Goal: Find specific page/section: Find specific page/section

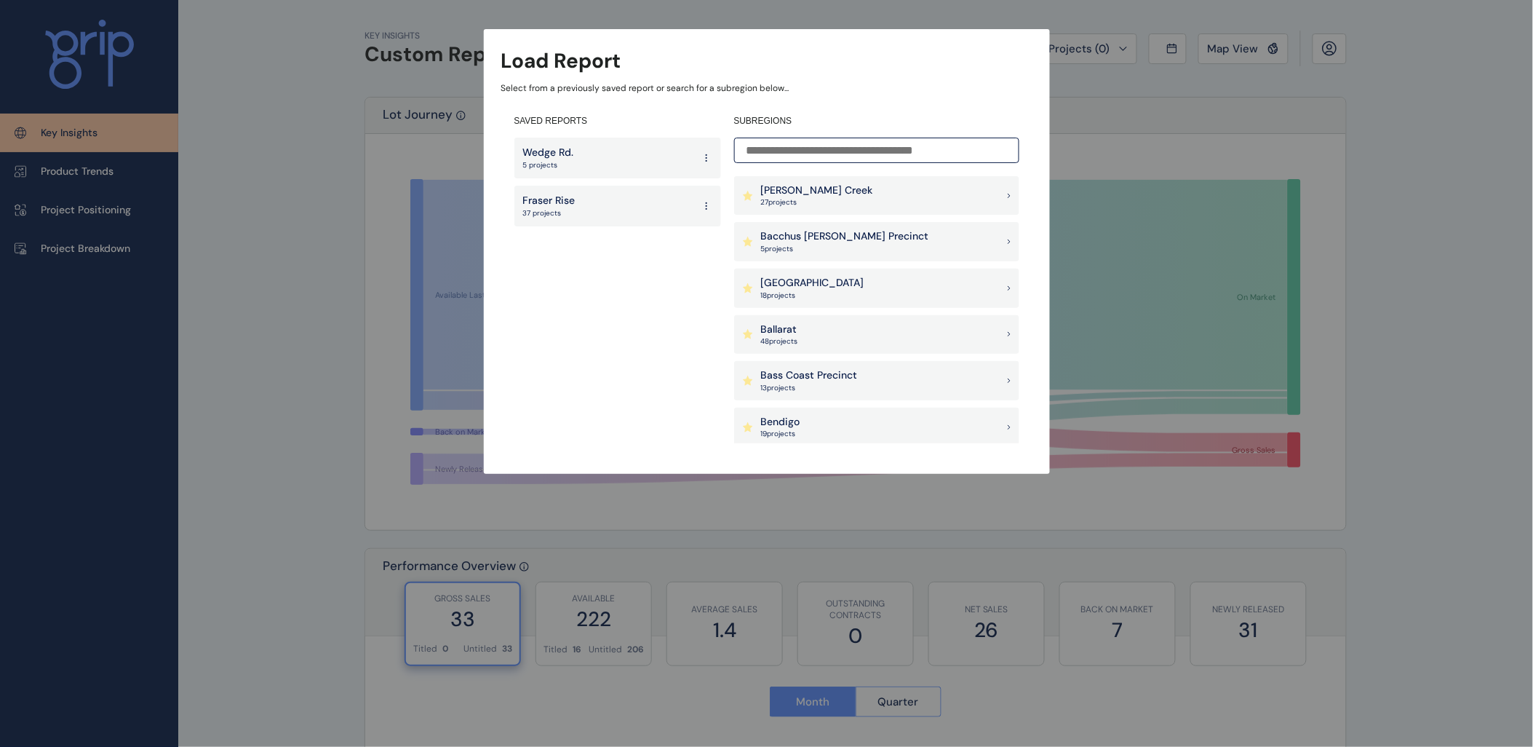
click at [805, 151] on input at bounding box center [876, 150] width 285 height 25
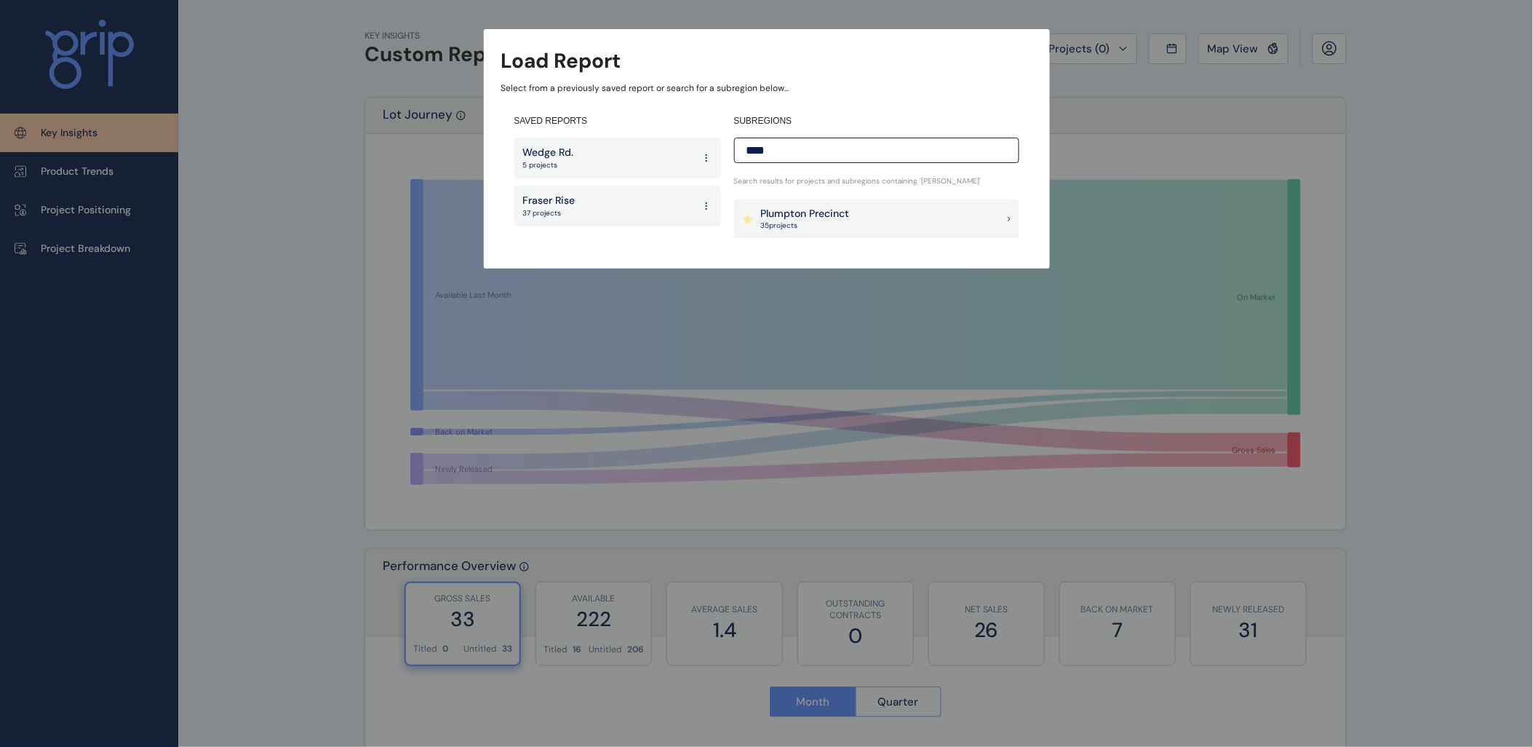
type input "****"
click at [819, 219] on p "Plumpton Precinct" at bounding box center [805, 214] width 89 height 15
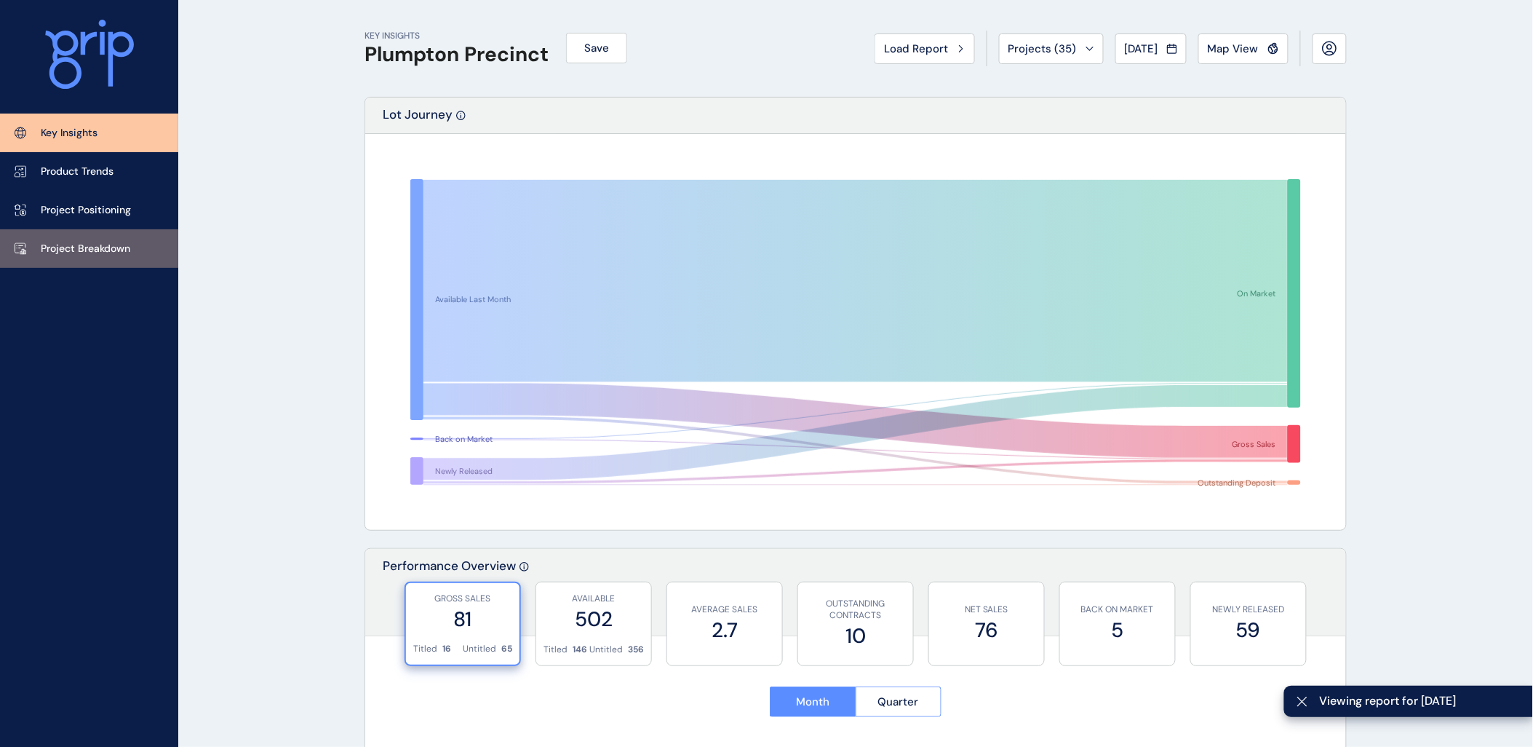
click at [80, 239] on link "Project Breakdown" at bounding box center [89, 248] width 178 height 39
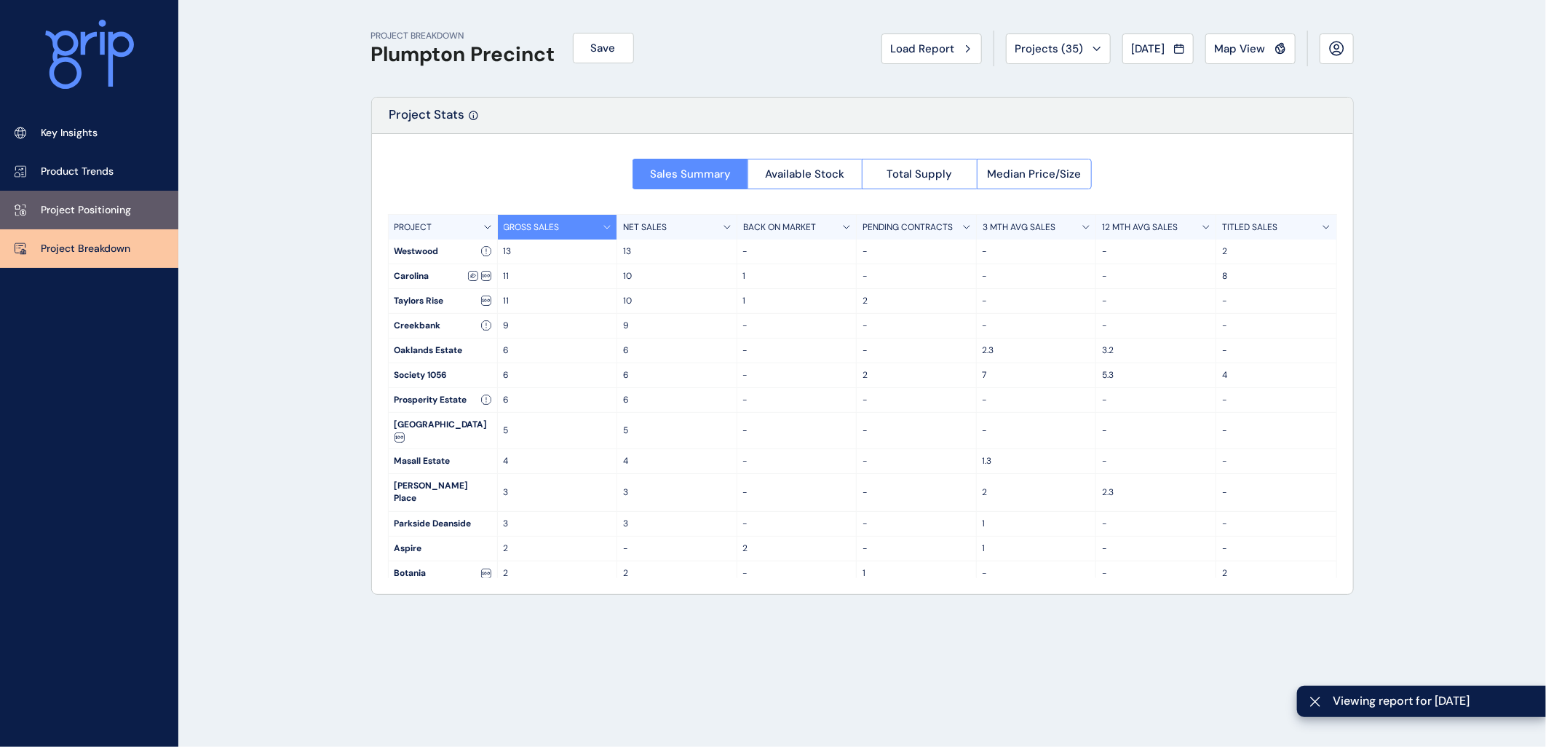
click at [97, 215] on p "Project Positioning" at bounding box center [86, 210] width 90 height 15
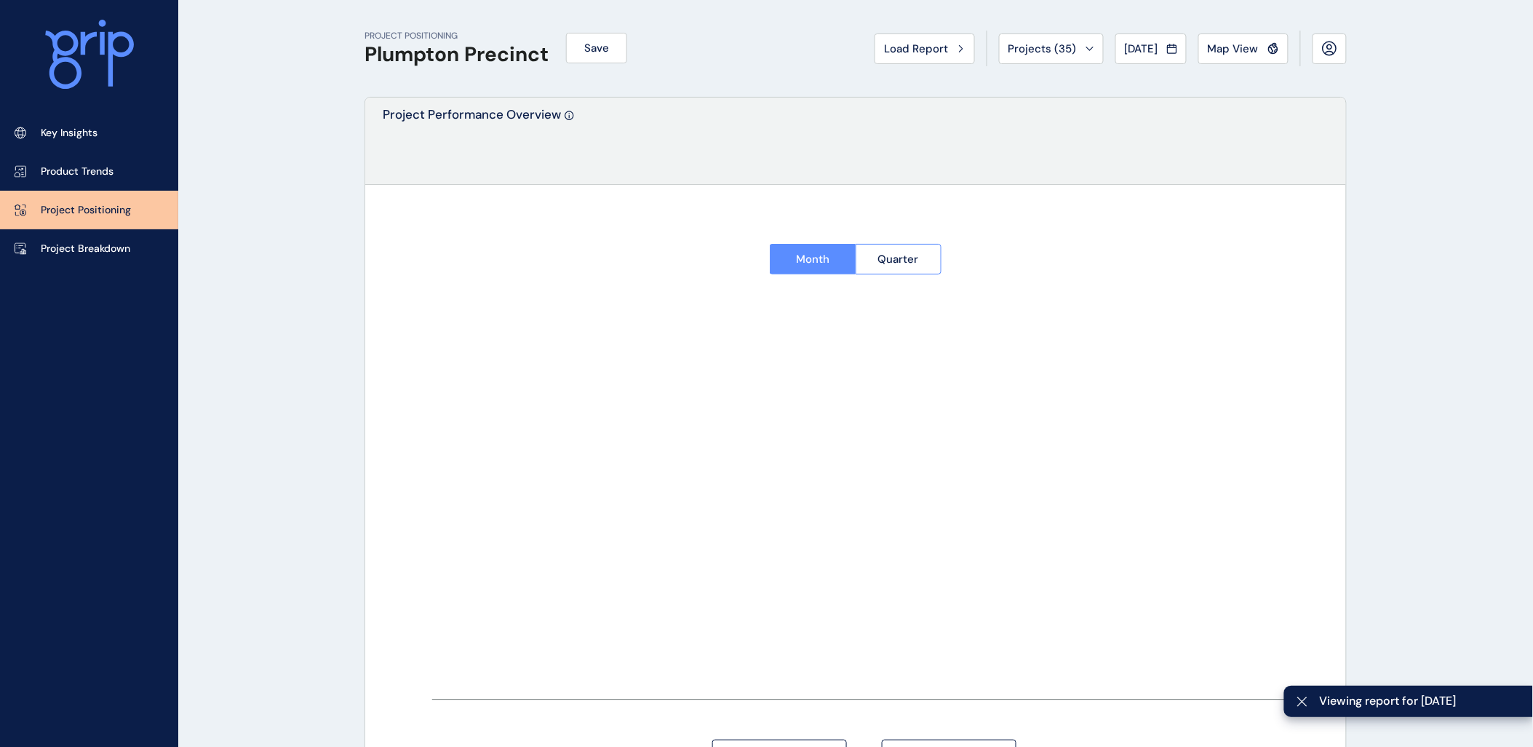
type input "********"
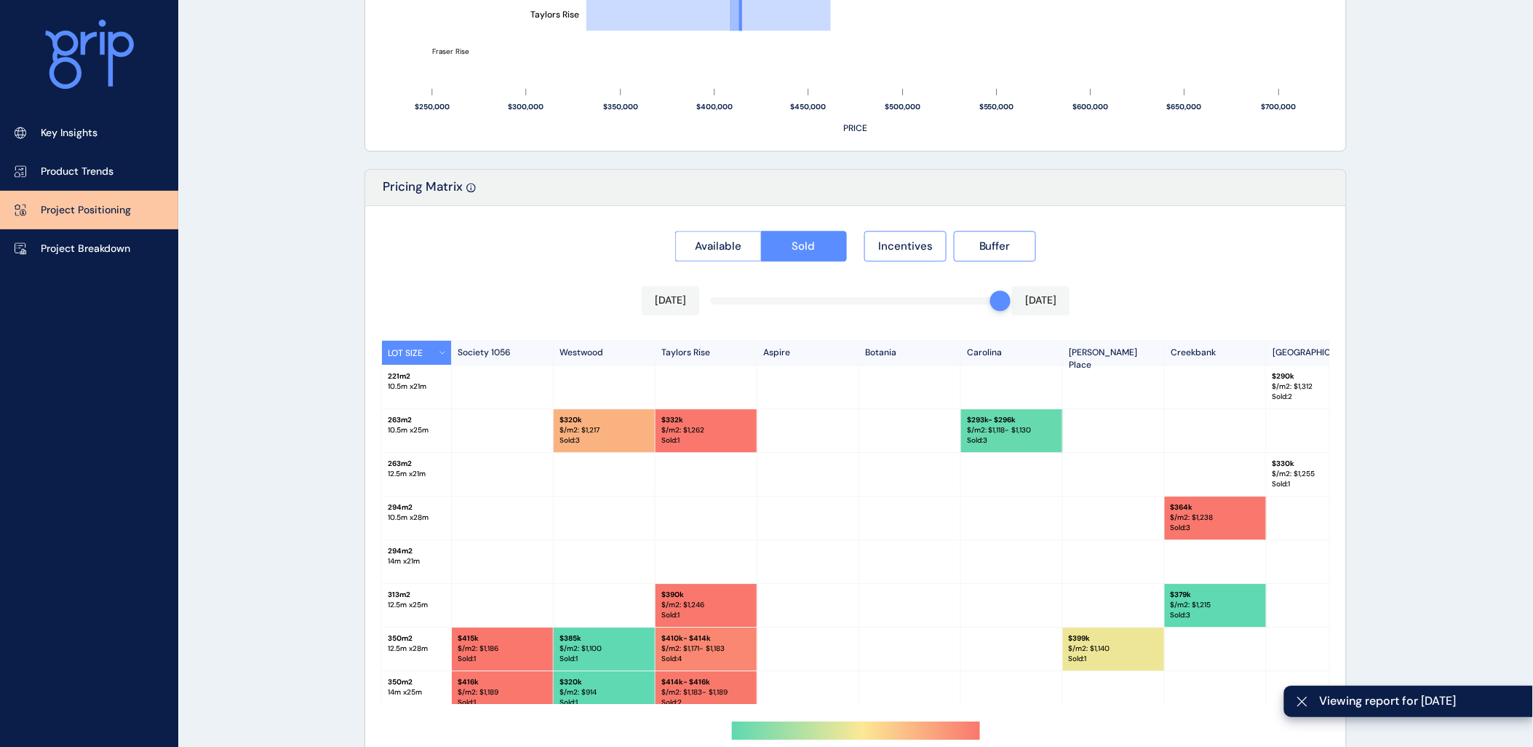
scroll to position [1187, 0]
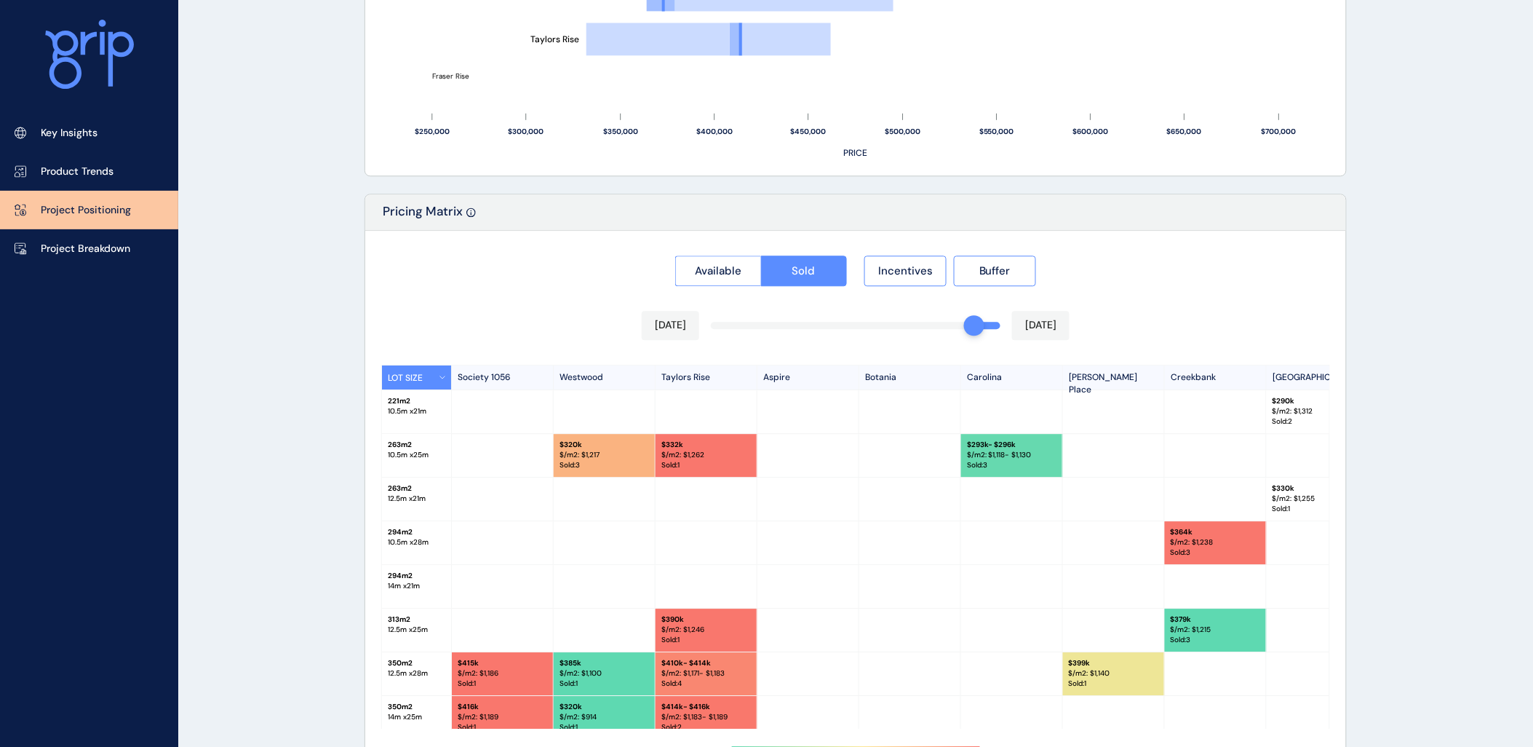
click at [958, 326] on div "Available Sold Incentives Buffer [DATE] [DATE] LOT SIZE Society 1056 Westwood T…" at bounding box center [855, 520] width 981 height 579
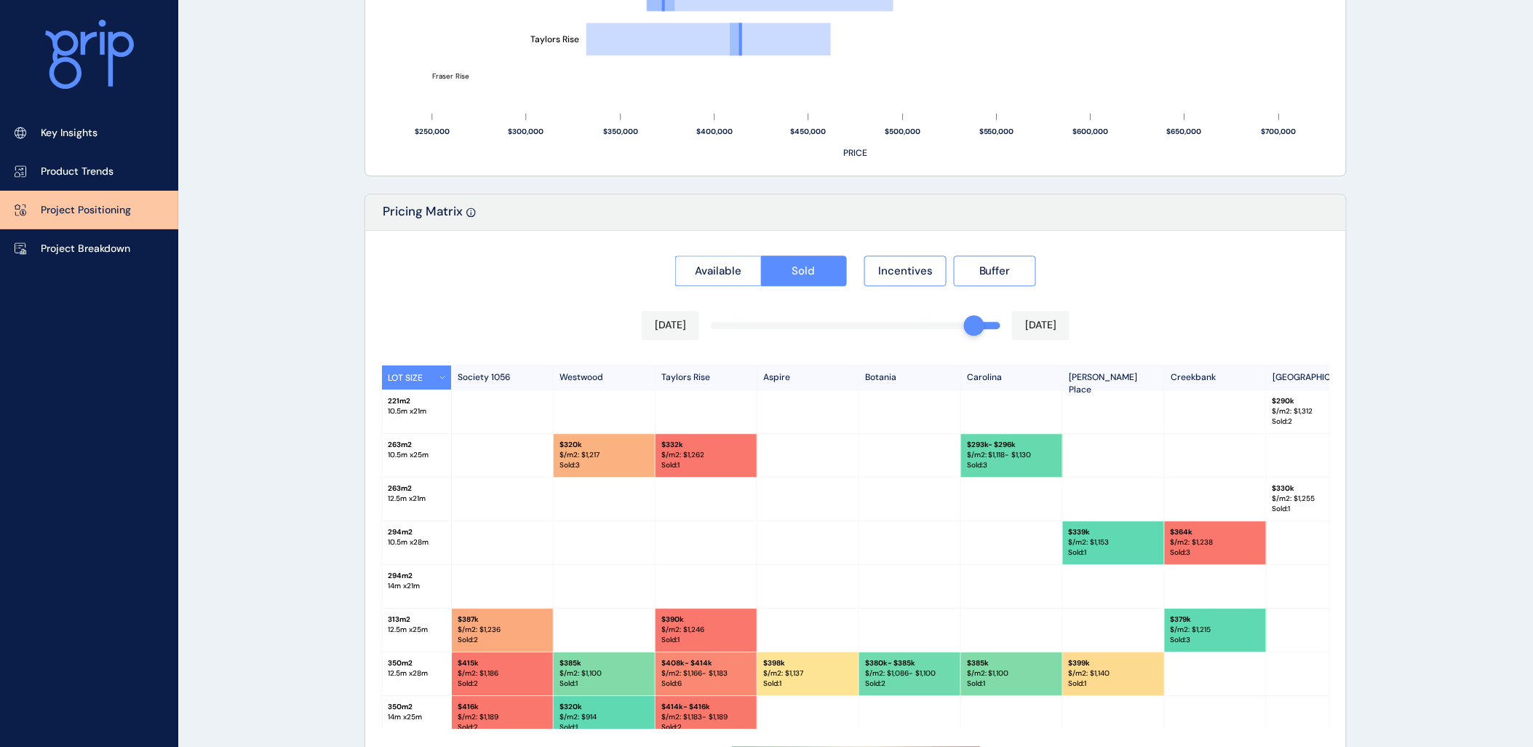
click at [952, 330] on div "[DATE] [DATE]" at bounding box center [856, 325] width 428 height 29
click at [918, 333] on div "[DATE] [DATE]" at bounding box center [856, 325] width 428 height 29
click at [930, 328] on div "Available Sold Incentives Buffer [DATE] [DATE] LOT SIZE Society 1056 Westwood T…" at bounding box center [855, 520] width 981 height 579
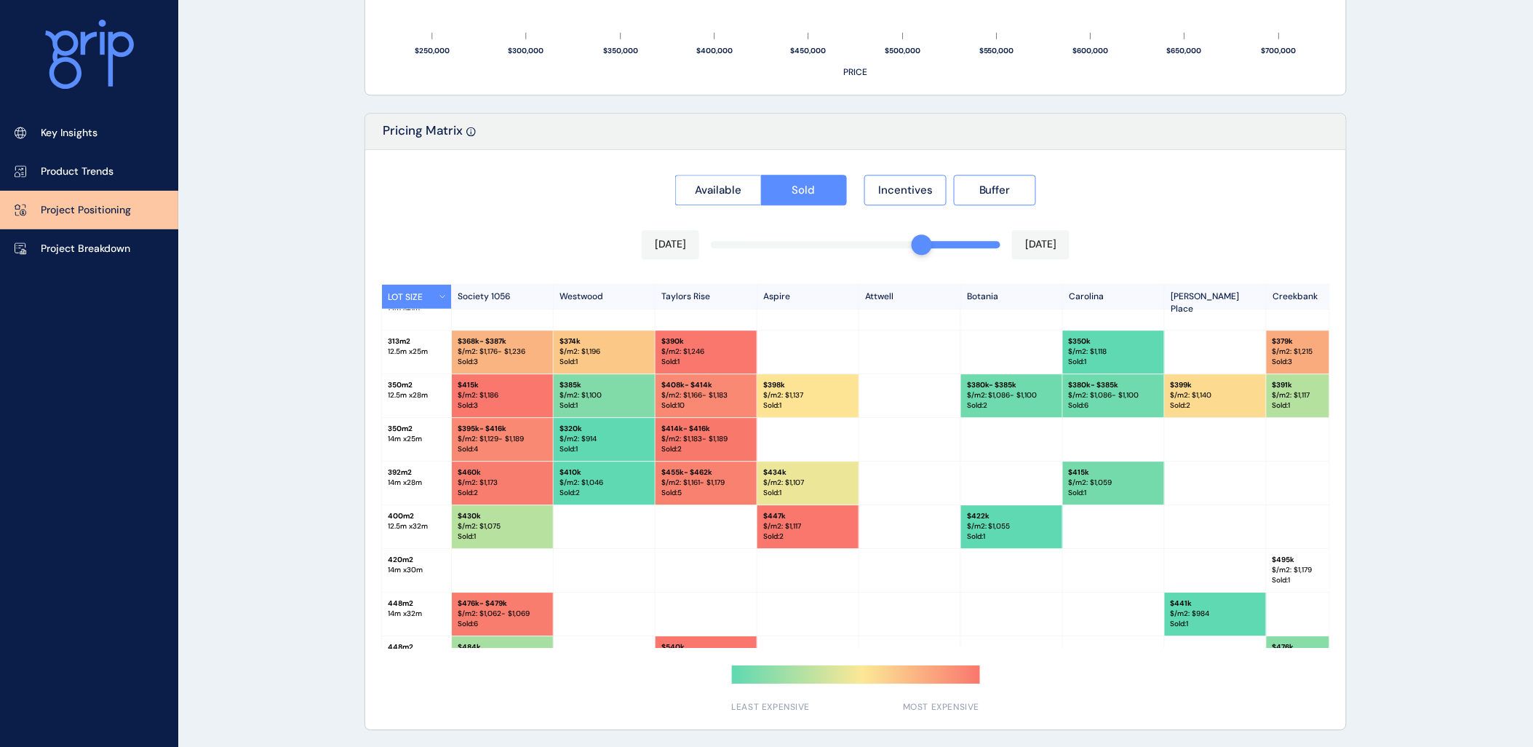
scroll to position [321, 0]
